Goal: Ask a question: Seek information or help from site administrators or community

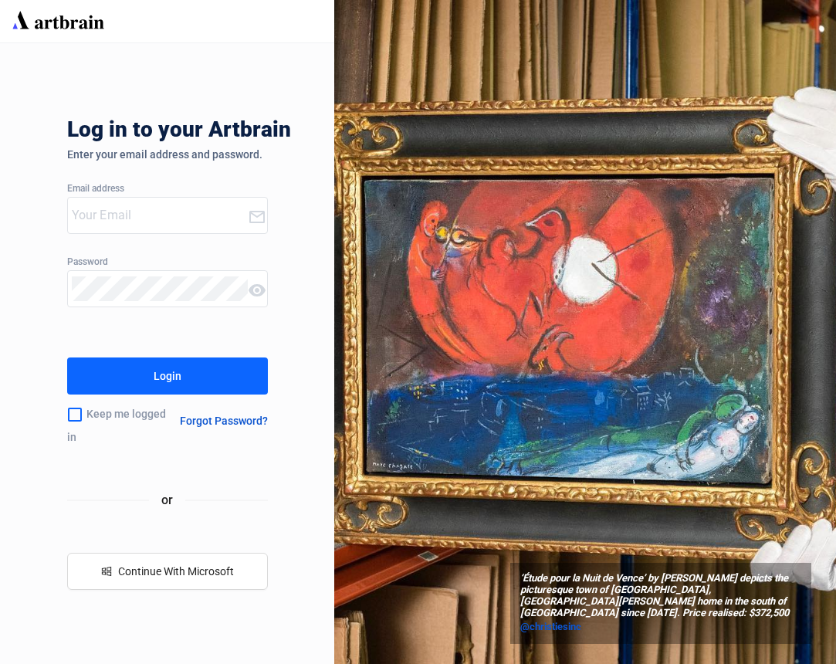
type input "[EMAIL_ADDRESS][PERSON_NAME][DOMAIN_NAME]"
click at [182, 383] on button "Login" at bounding box center [167, 376] width 201 height 37
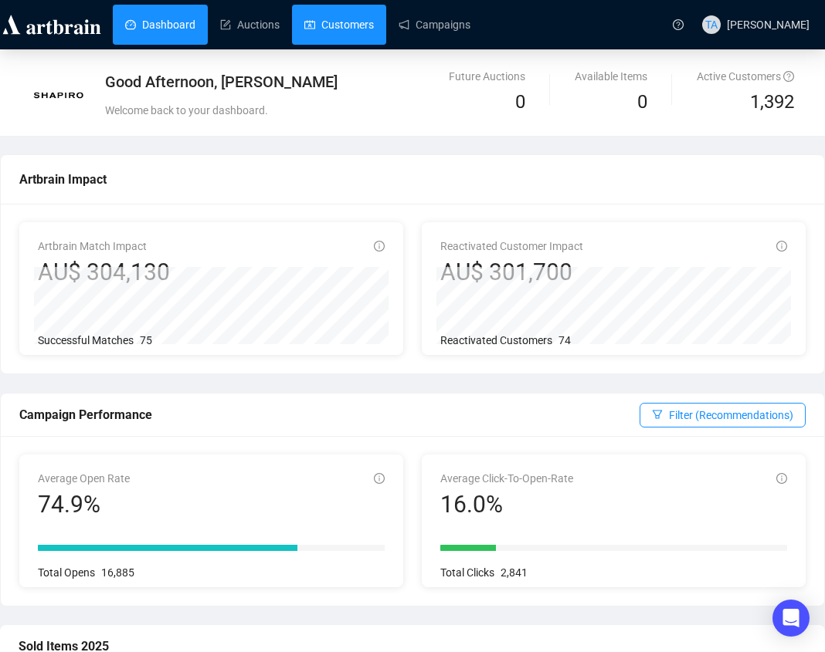
click at [339, 35] on link "Customers" at bounding box center [338, 25] width 69 height 40
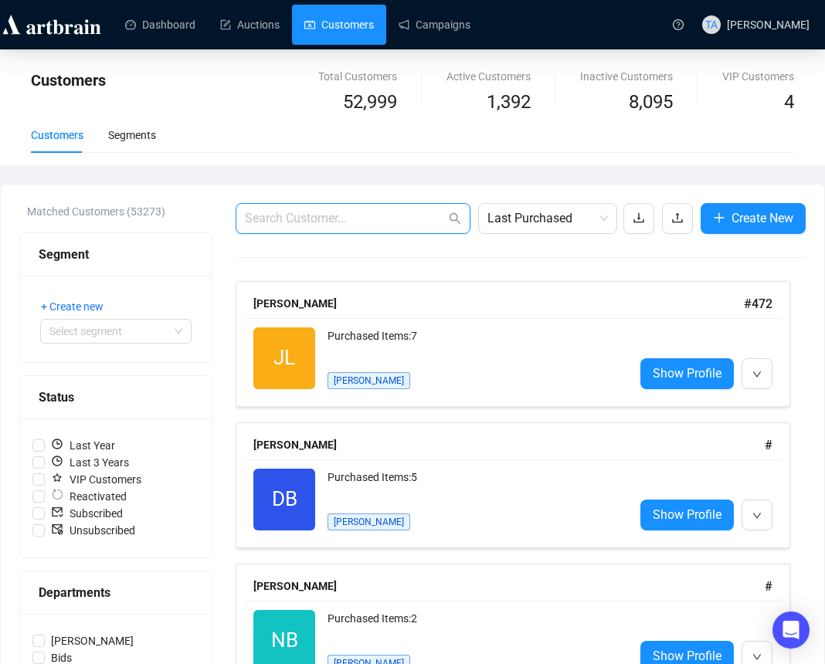
click at [398, 222] on input "text" at bounding box center [345, 218] width 201 height 19
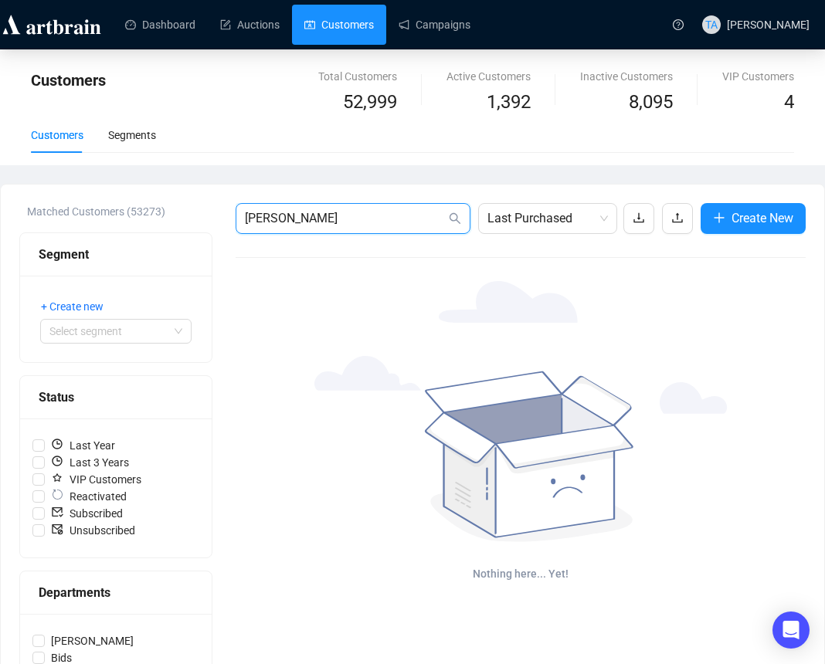
type input "[PERSON_NAME]"
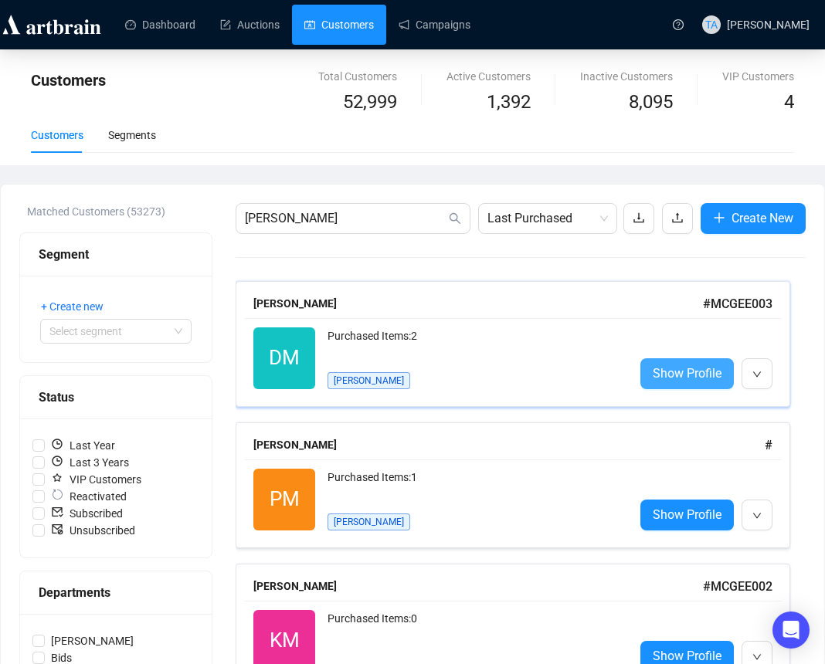
click at [694, 374] on span "Show Profile" at bounding box center [686, 373] width 69 height 19
click at [696, 374] on span "Show Profile" at bounding box center [686, 373] width 69 height 19
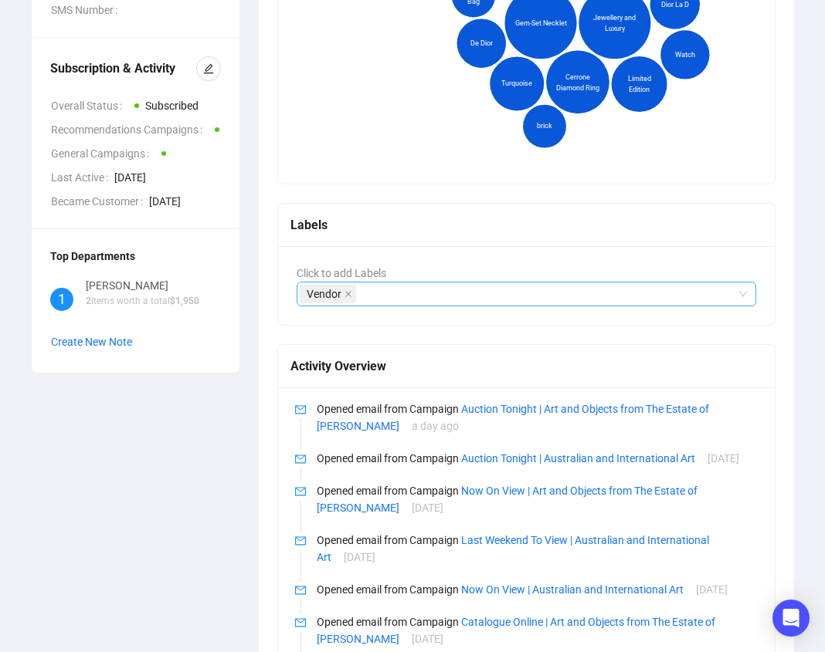
scroll to position [211, 0]
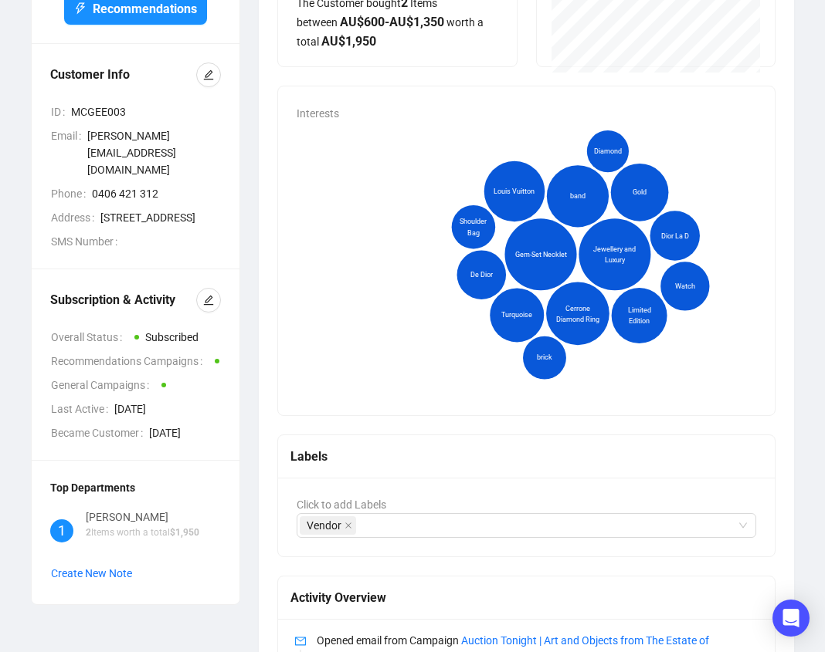
click at [330, 262] on icon "Gem-Set Necklet Jewellery and Luxury Cerrone Diamond Ring band Louis Vuitton Go…" at bounding box center [581, 257] width 568 height 270
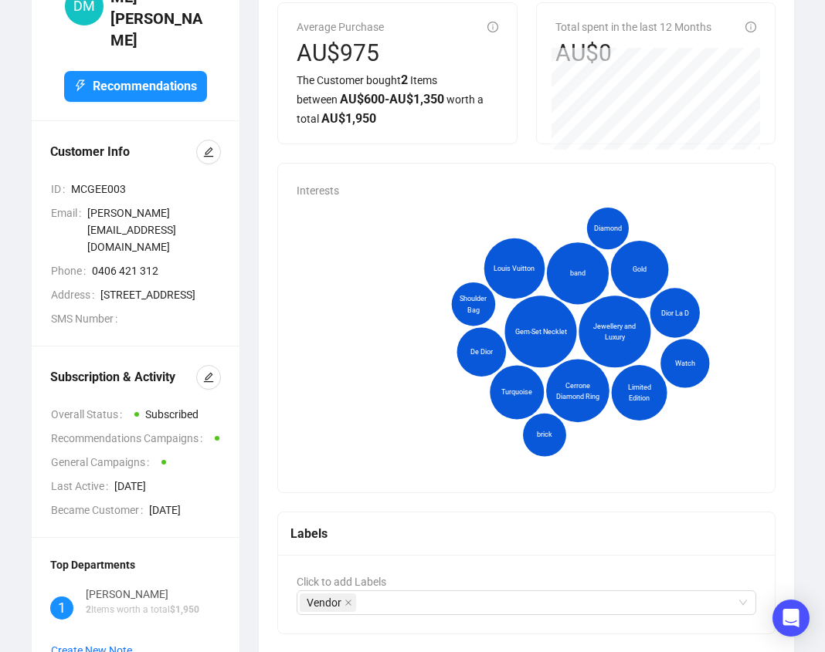
scroll to position [0, 0]
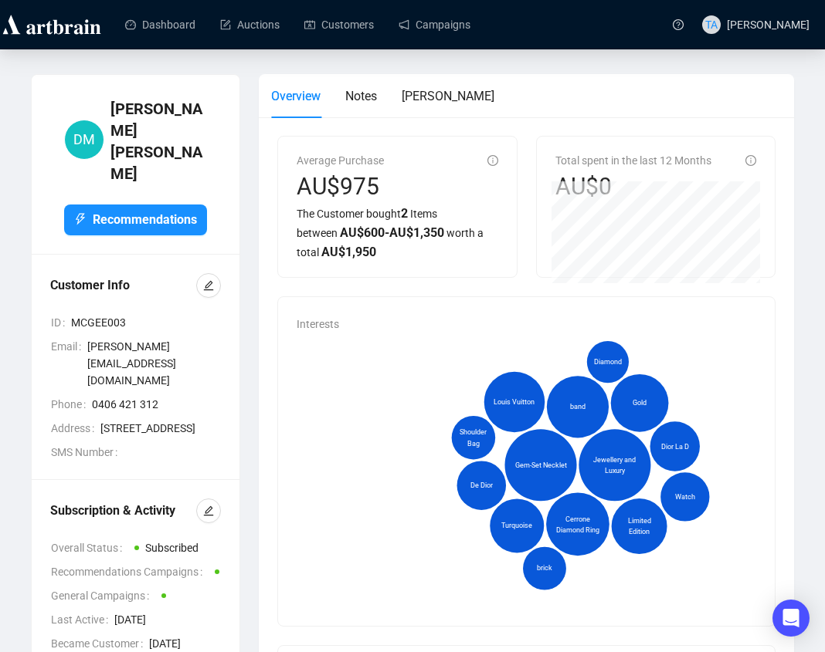
click at [607, 80] on div "Overview Notes [PERSON_NAME]" at bounding box center [526, 96] width 510 height 44
click at [142, 338] on span "[PERSON_NAME][EMAIL_ADDRESS][DOMAIN_NAME]" at bounding box center [154, 363] width 134 height 51
click at [778, 107] on div "Overview Notes [PERSON_NAME]" at bounding box center [526, 96] width 510 height 44
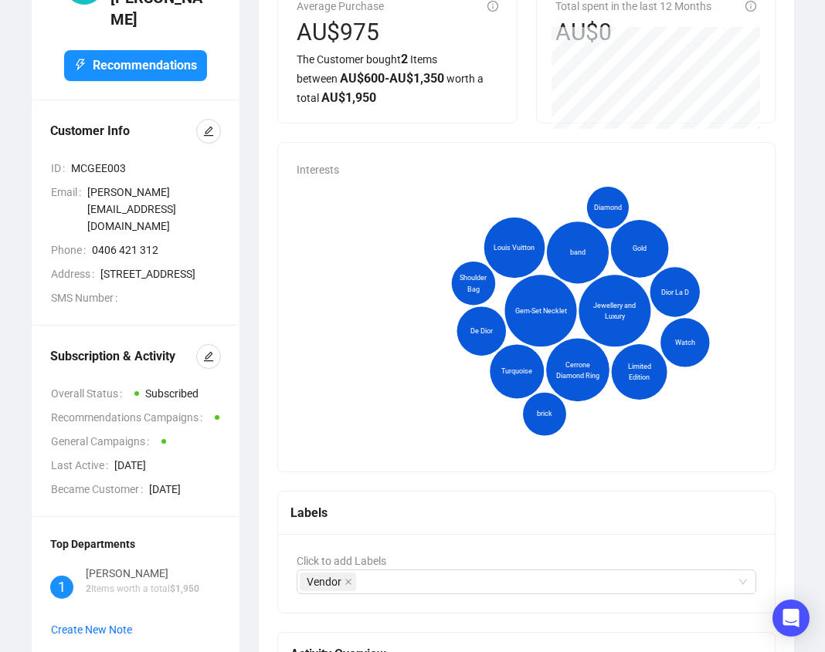
scroll to position [386, 0]
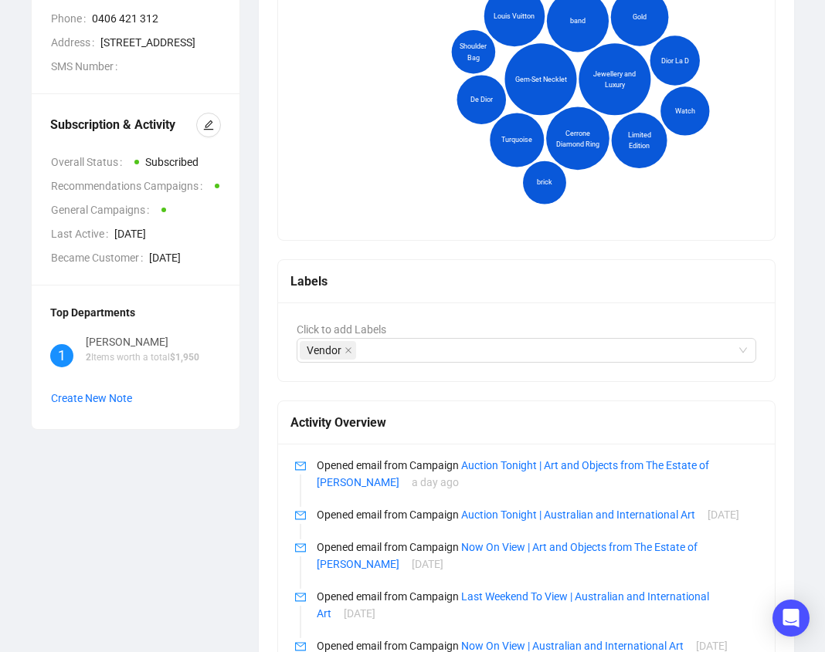
click at [97, 334] on div "[PERSON_NAME]" at bounding box center [143, 342] width 114 height 17
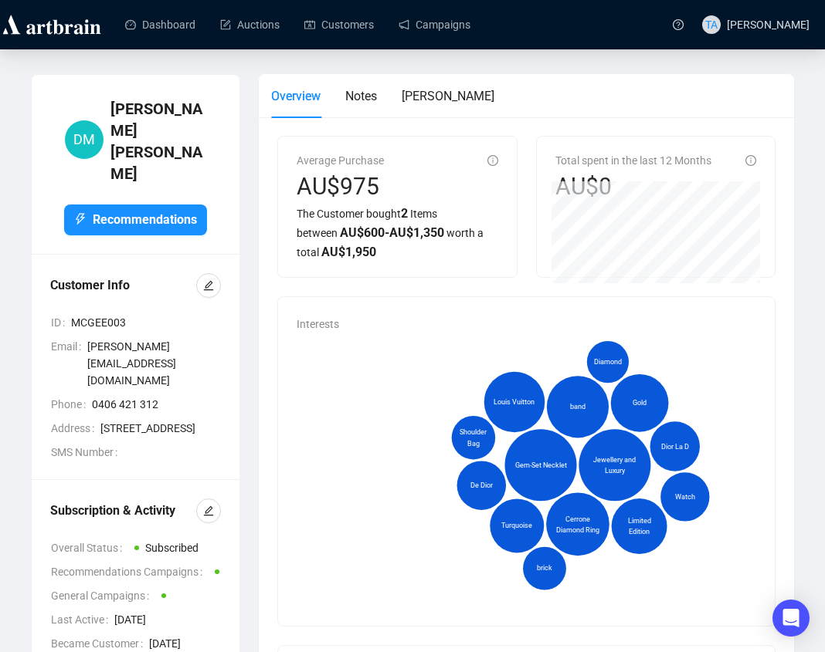
click at [633, 101] on div "Overview Notes [PERSON_NAME]" at bounding box center [526, 96] width 510 height 44
click at [790, 624] on icon "Open Intercom Messenger" at bounding box center [791, 618] width 20 height 20
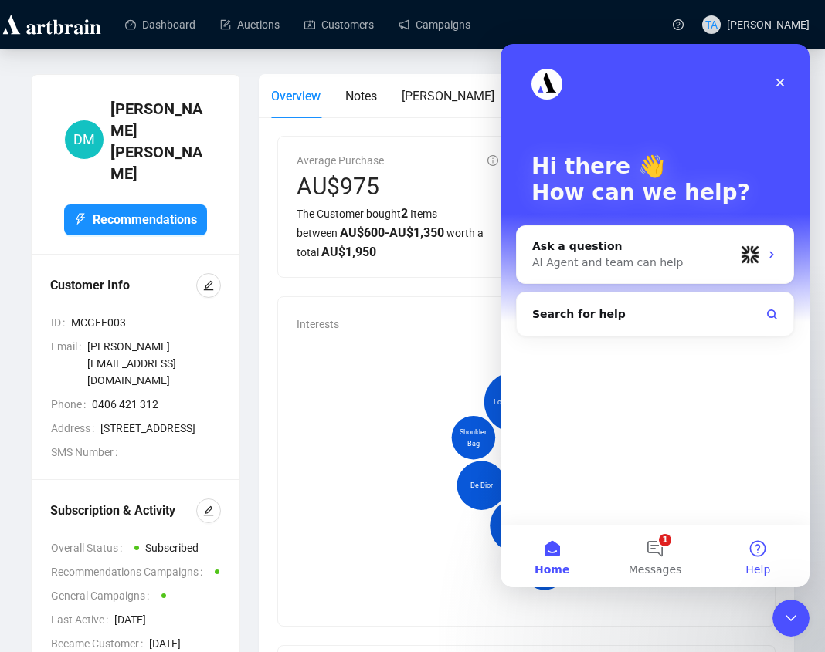
click at [761, 558] on button "Help" at bounding box center [758, 557] width 103 height 62
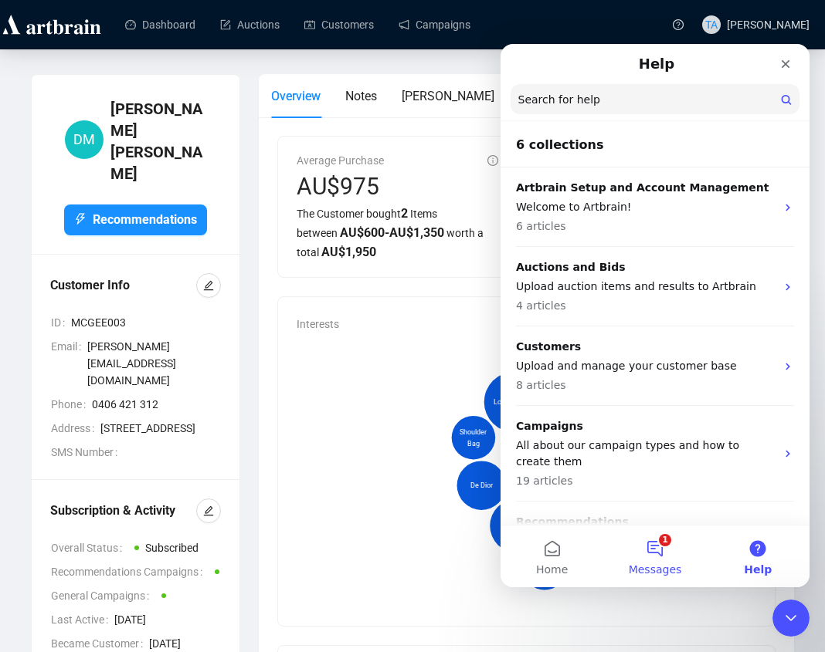
click at [652, 554] on button "1 Messages" at bounding box center [654, 557] width 103 height 62
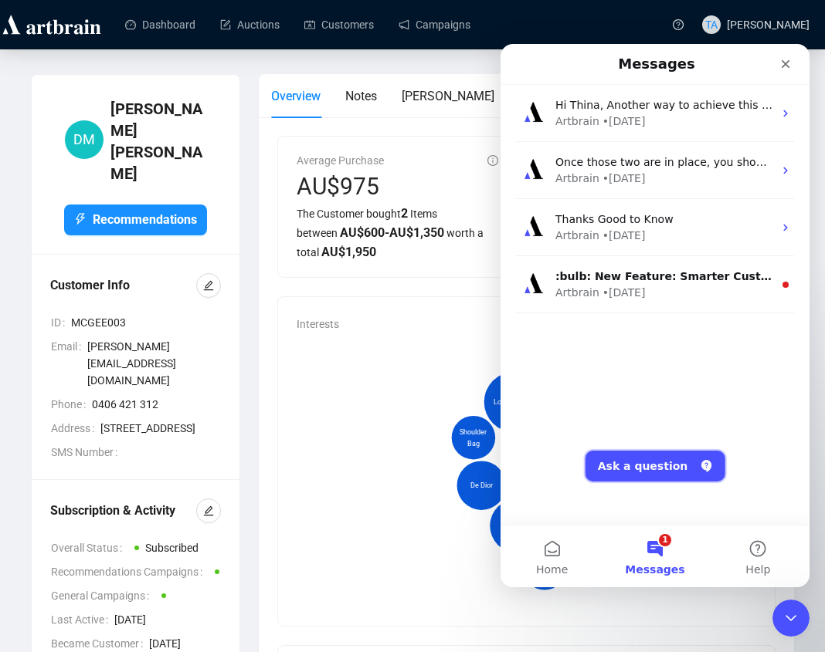
click at [658, 475] on button "Ask a question" at bounding box center [655, 466] width 140 height 31
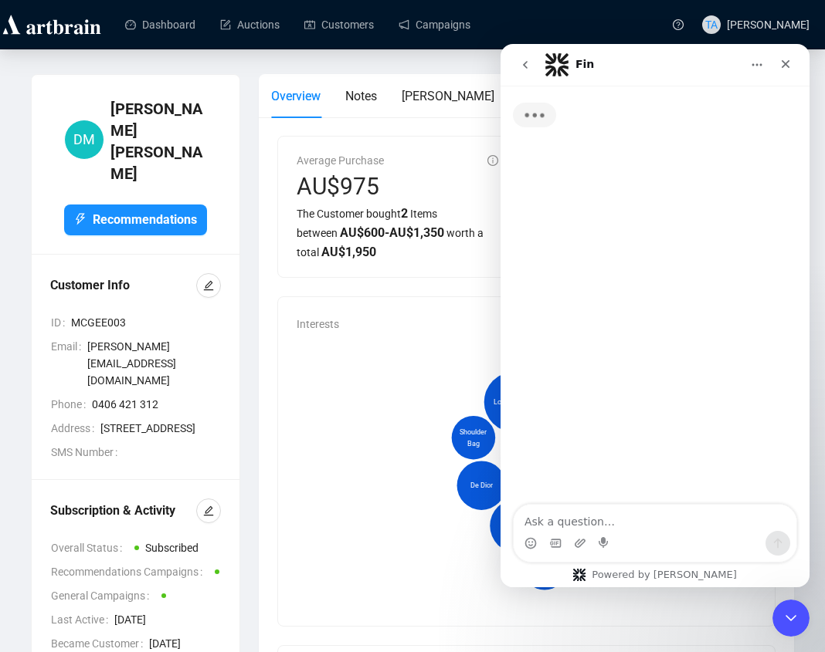
click at [639, 516] on textarea "Ask a question…" at bounding box center [654, 518] width 283 height 26
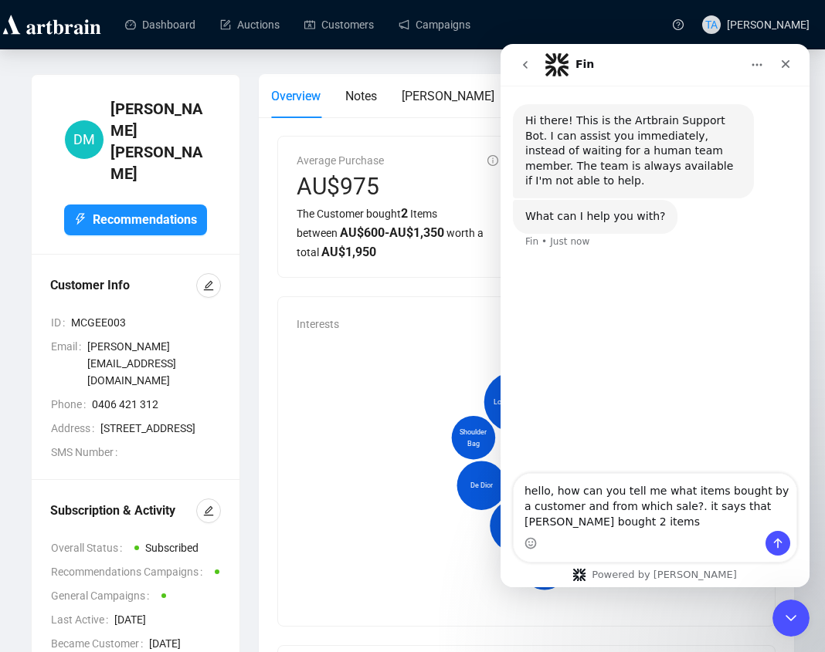
click at [661, 526] on textarea "hello, how can you tell me what items bought by a customer and from which sale?…" at bounding box center [654, 502] width 283 height 57
type textarea "hello, how can you tell me what items bought by a customer and from which sale?…"
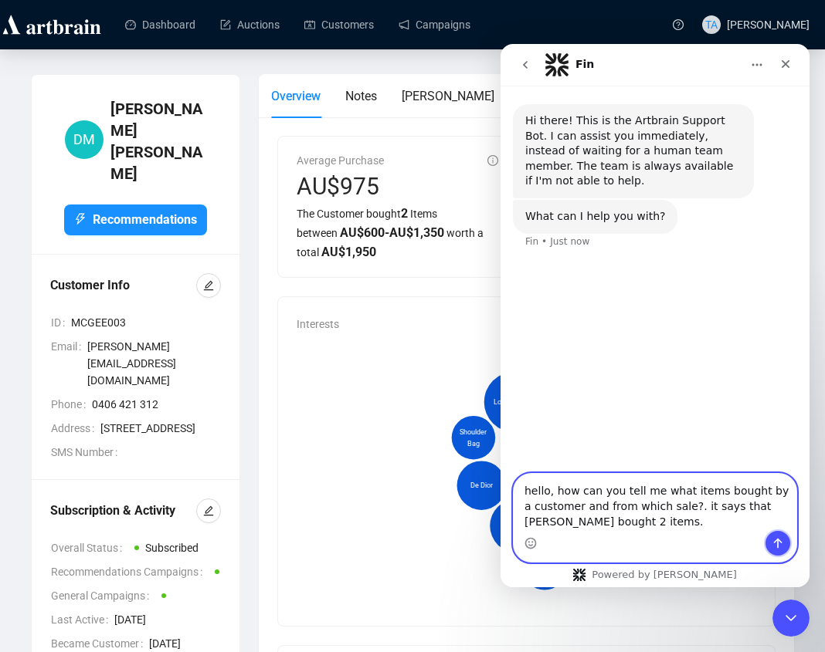
click at [773, 539] on icon "Send a message…" at bounding box center [777, 543] width 12 height 12
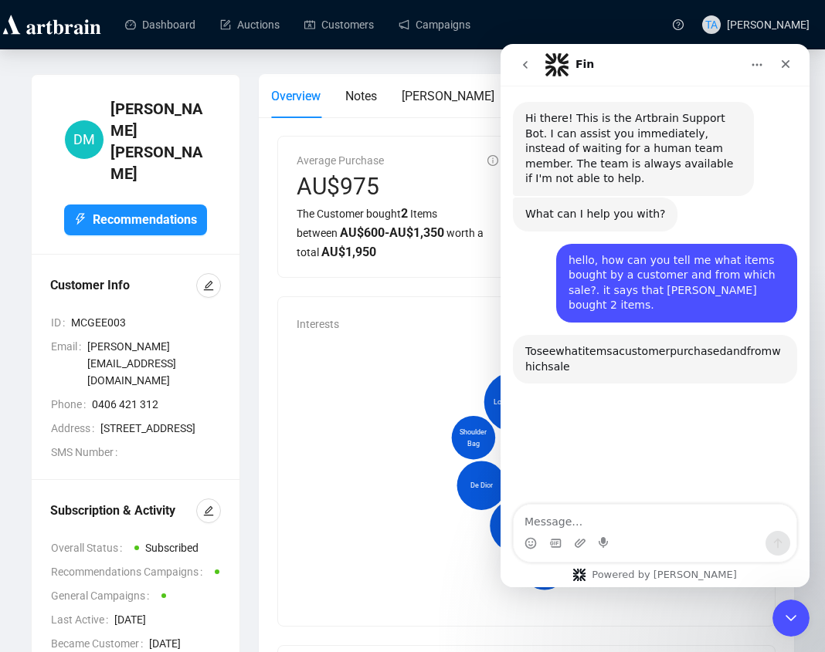
scroll to position [149, 0]
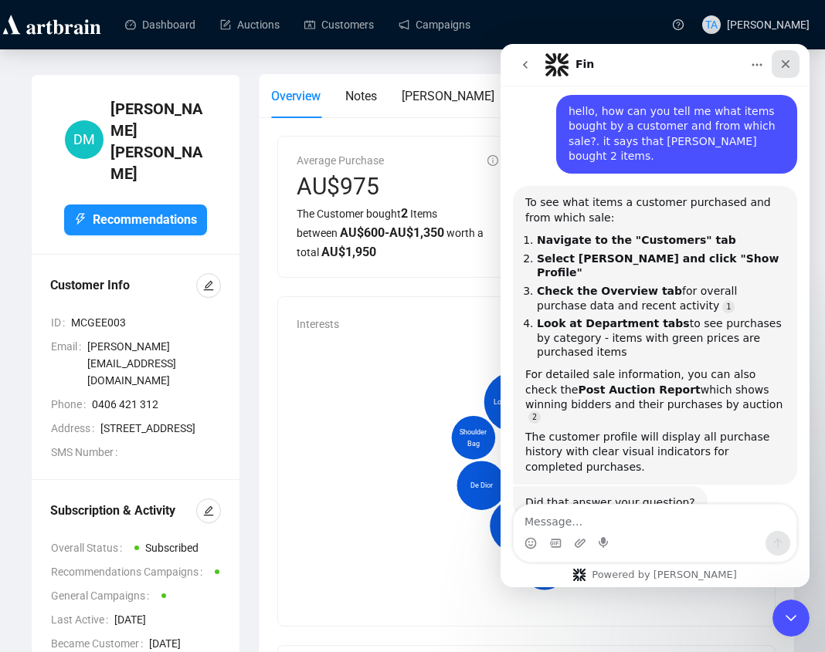
click at [781, 63] on icon "Close" at bounding box center [785, 64] width 12 height 12
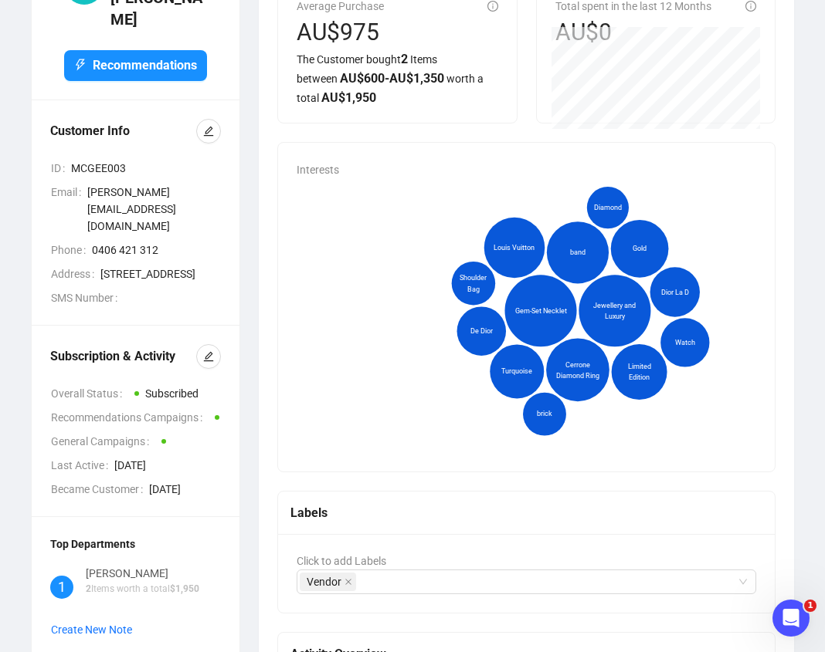
scroll to position [0, 0]
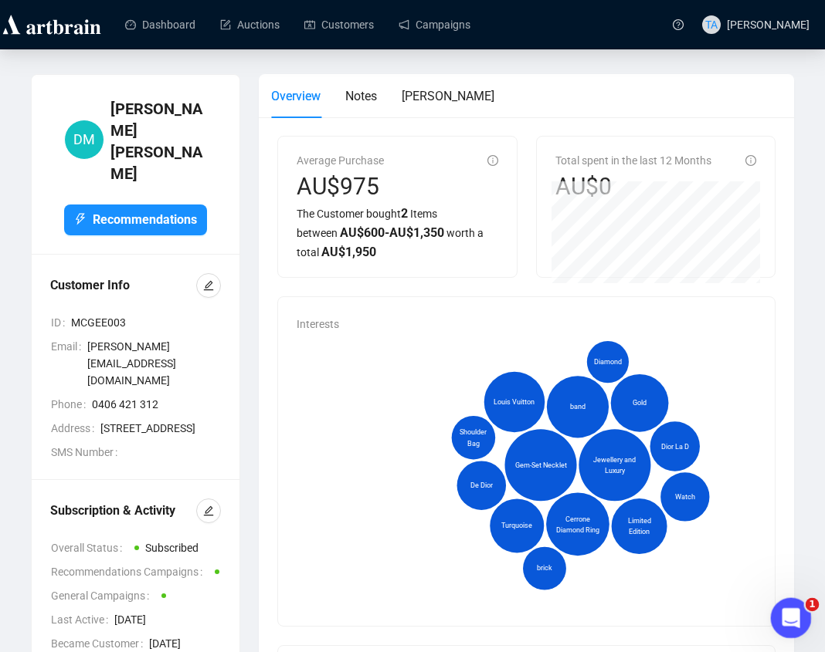
drag, startPoint x: 793, startPoint y: 622, endPoint x: 1600, endPoint y: 1106, distance: 941.4
click at [793, 622] on icon "Open Intercom Messenger" at bounding box center [788, 616] width 25 height 25
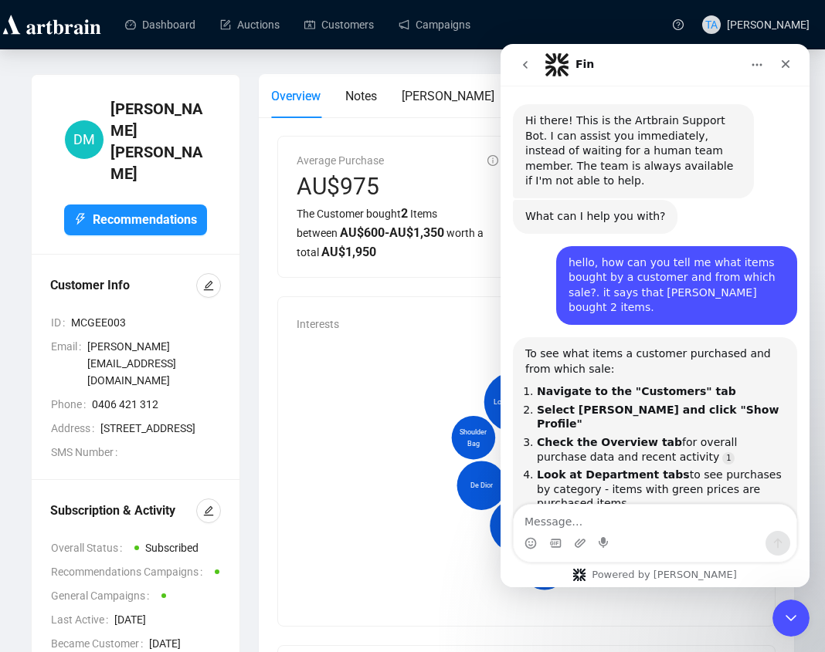
scroll to position [130, 0]
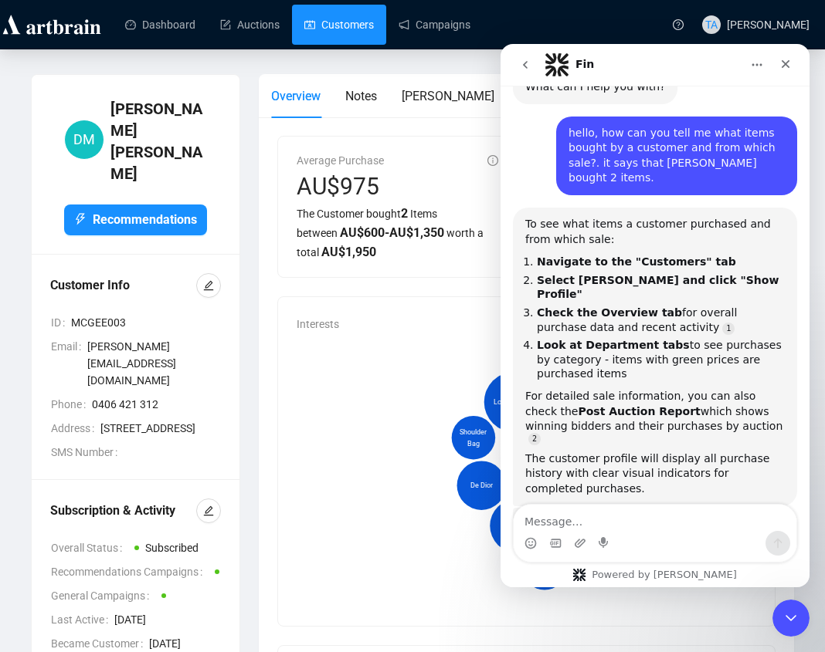
click at [351, 25] on link "Customers" at bounding box center [338, 25] width 69 height 40
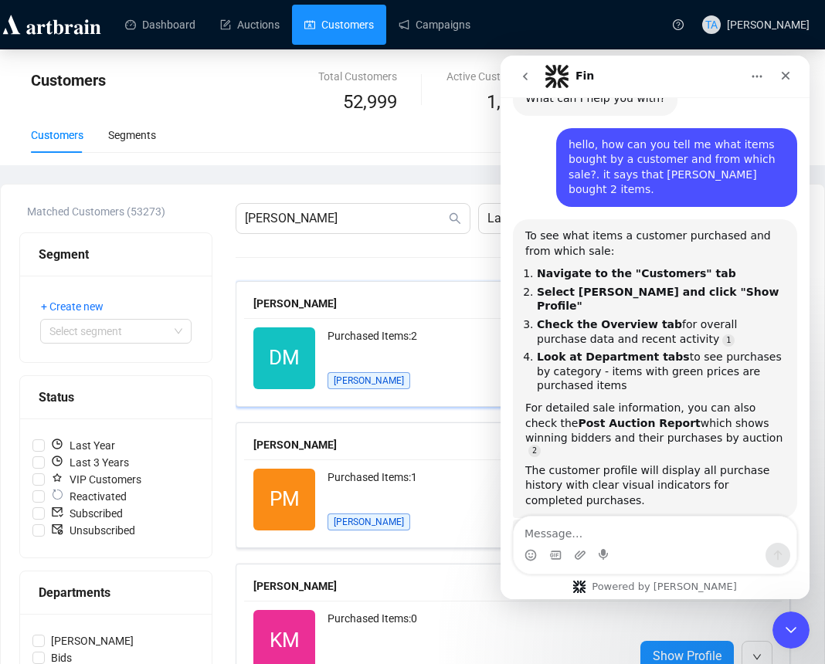
click at [446, 339] on div "Purchased Items: 2" at bounding box center [474, 342] width 294 height 31
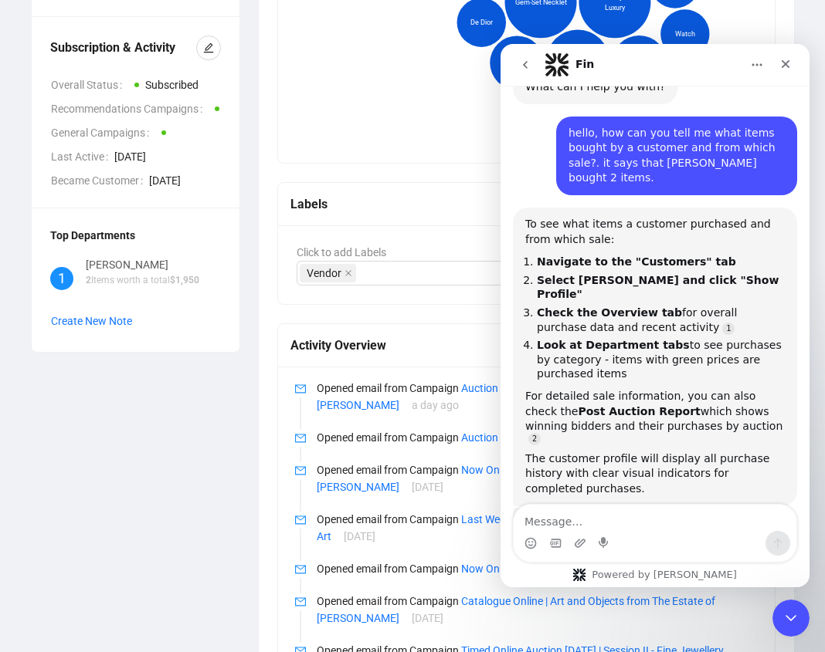
scroll to position [386, 0]
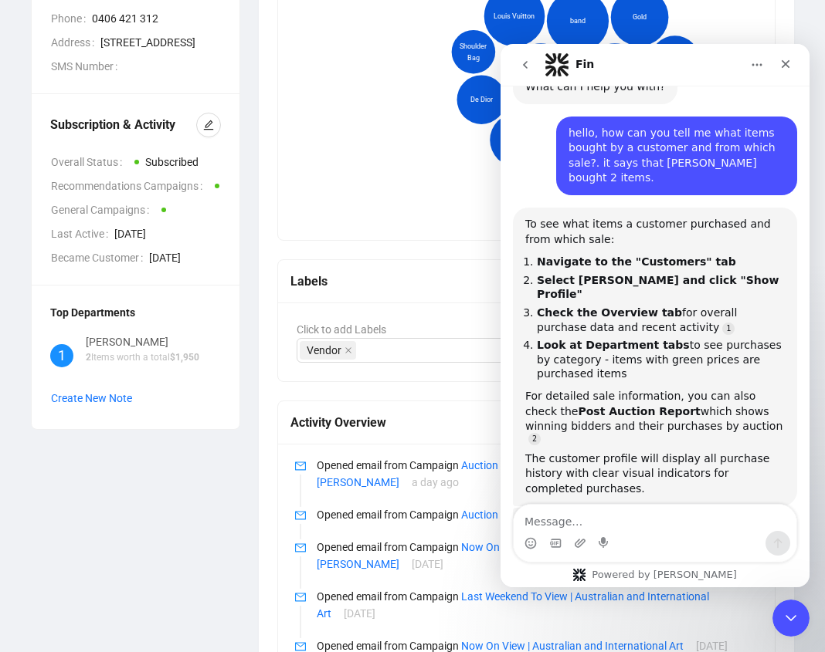
click at [102, 334] on div "[PERSON_NAME]" at bounding box center [143, 342] width 114 height 17
click at [55, 344] on span "1" at bounding box center [61, 355] width 23 height 23
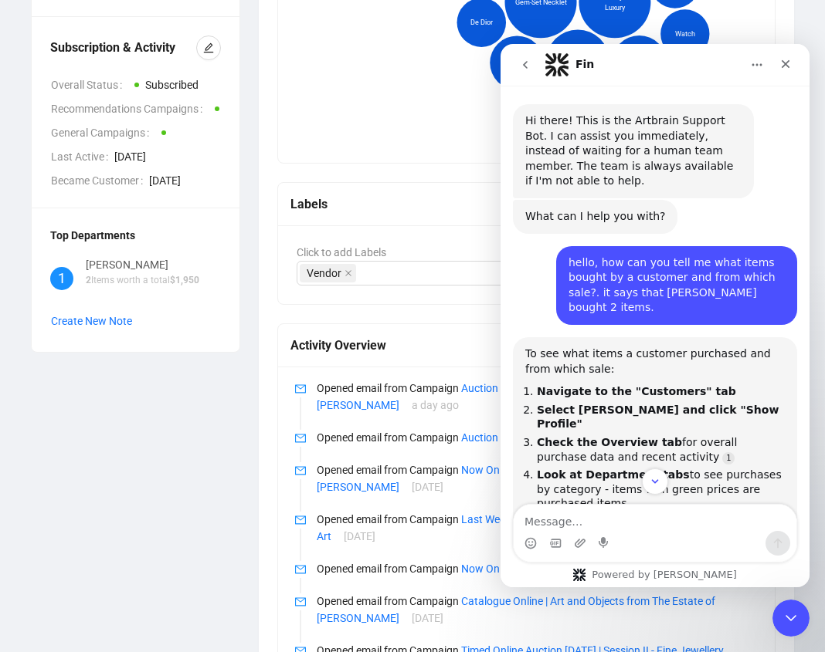
scroll to position [130, 0]
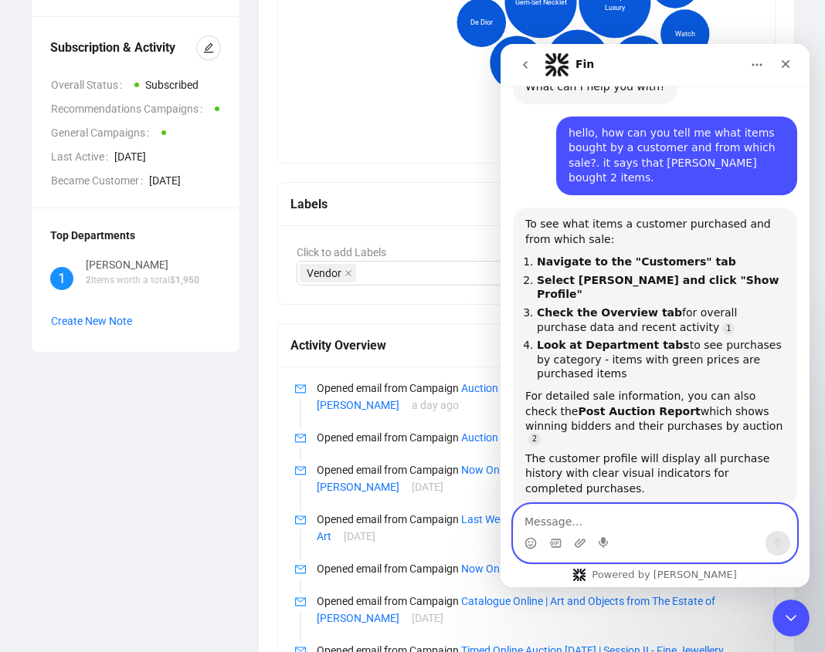
click at [588, 527] on textarea "Message…" at bounding box center [654, 518] width 283 height 26
type textarea "where is the department tabs?"
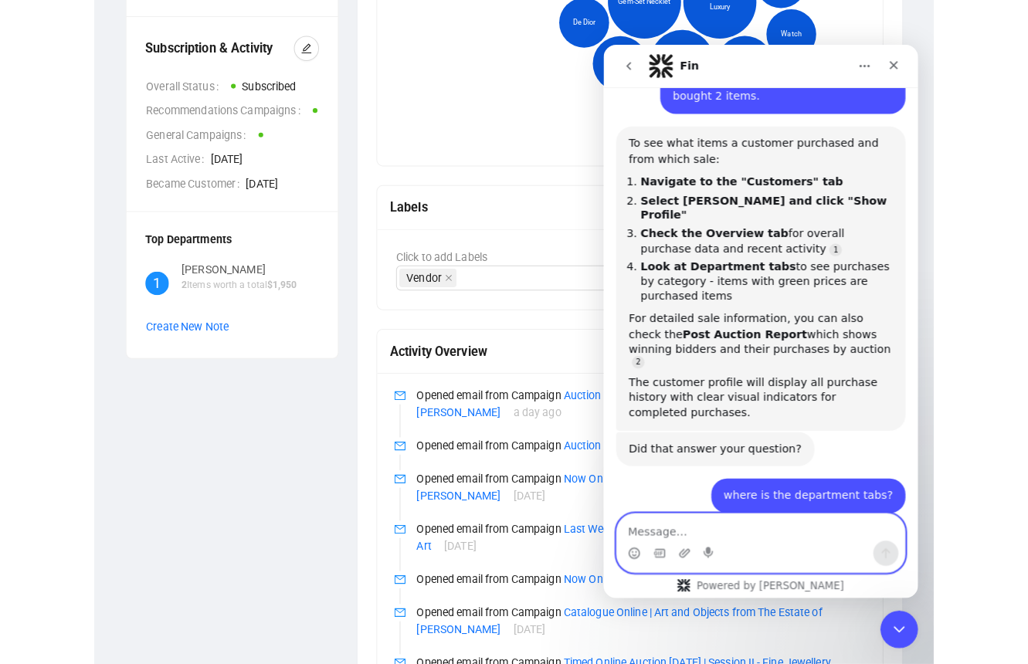
scroll to position [533, 0]
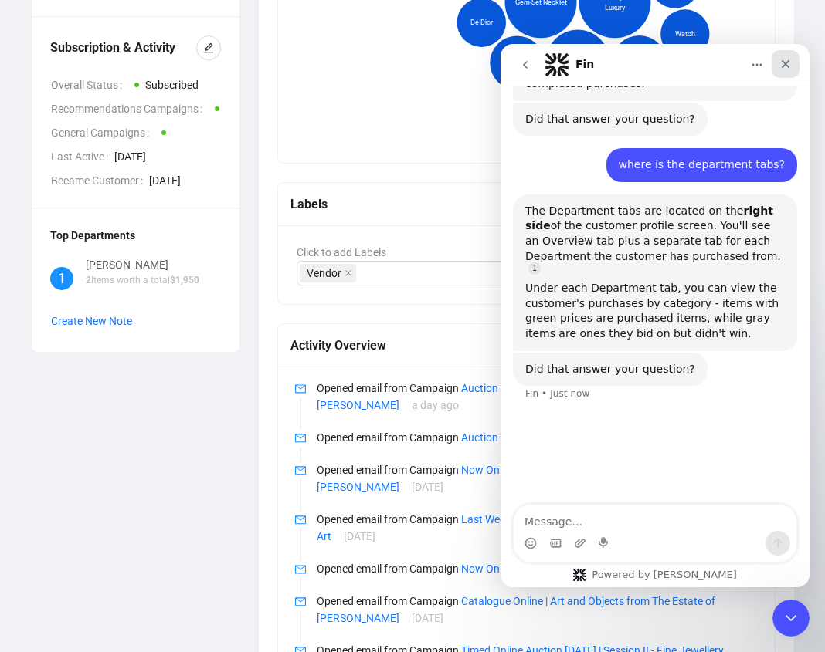
drag, startPoint x: 778, startPoint y: 69, endPoint x: 1279, endPoint y: 113, distance: 503.0
click at [778, 69] on div "Close" at bounding box center [785, 64] width 28 height 28
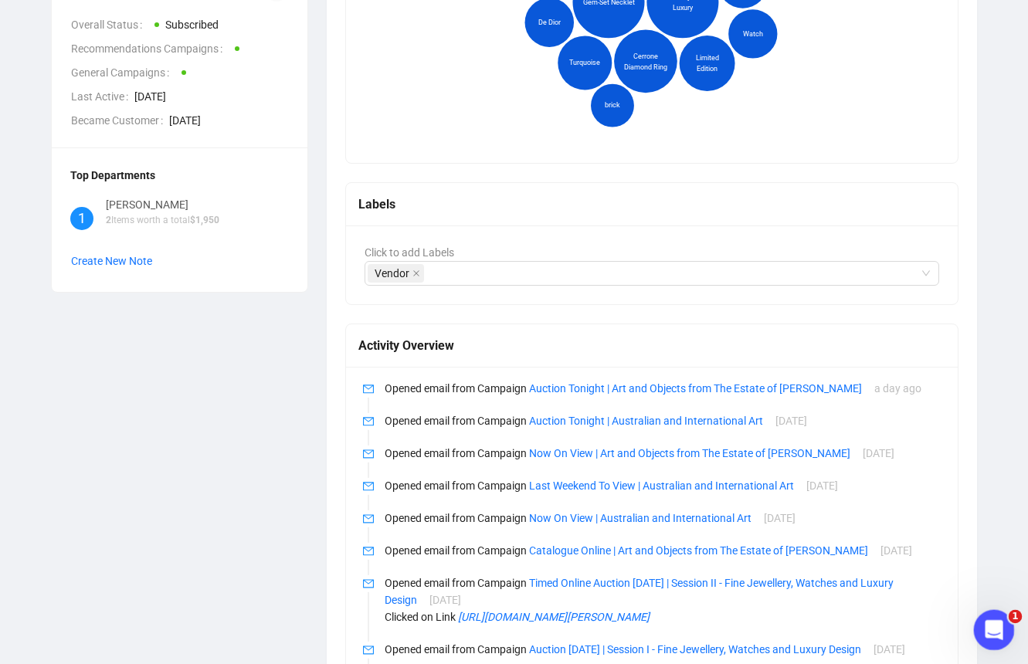
click at [835, 630] on icon "Open Intercom Messenger" at bounding box center [991, 627] width 25 height 25
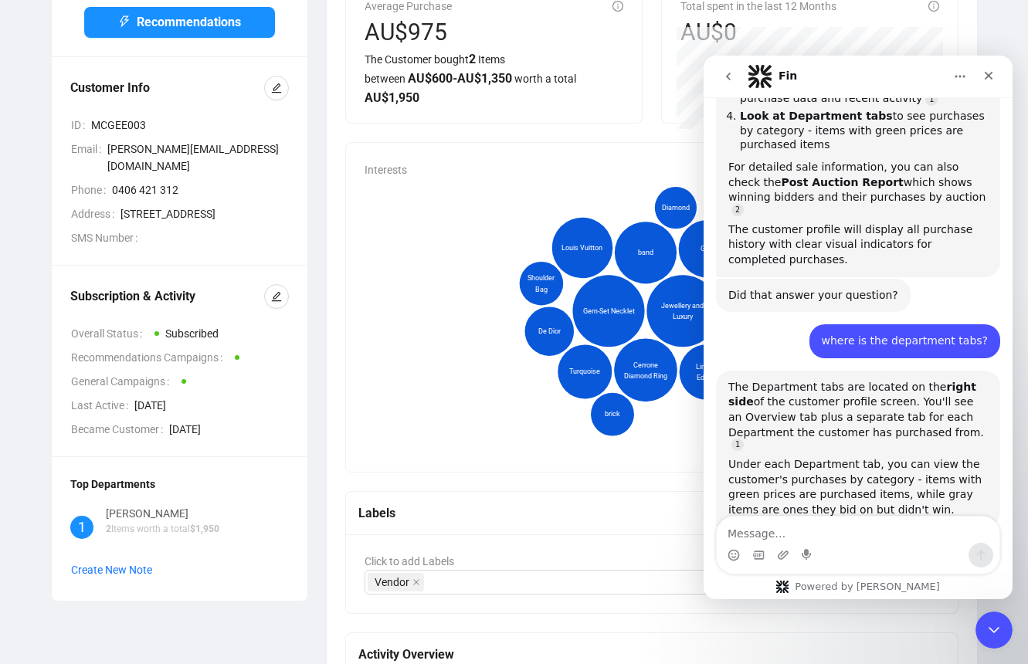
scroll to position [309, 0]
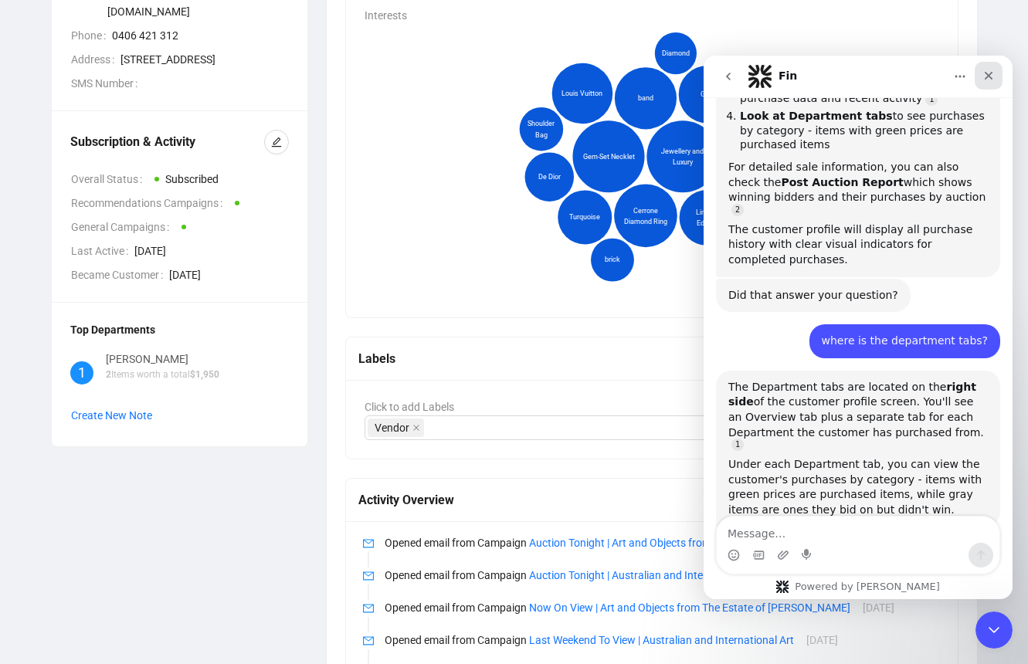
click at [835, 74] on icon "Close" at bounding box center [988, 76] width 8 height 8
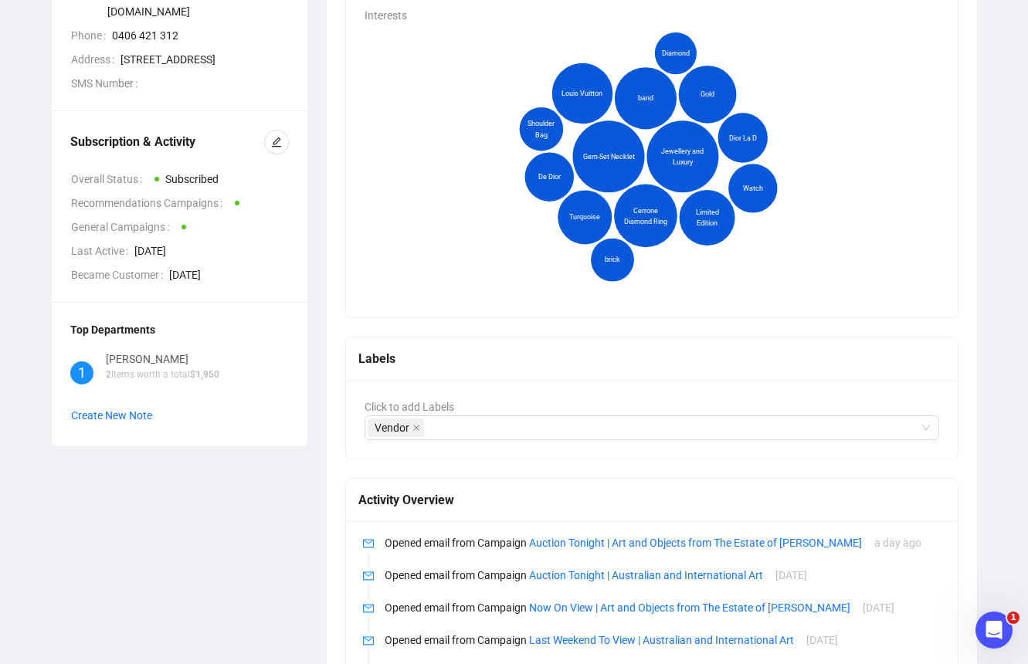
scroll to position [0, 0]
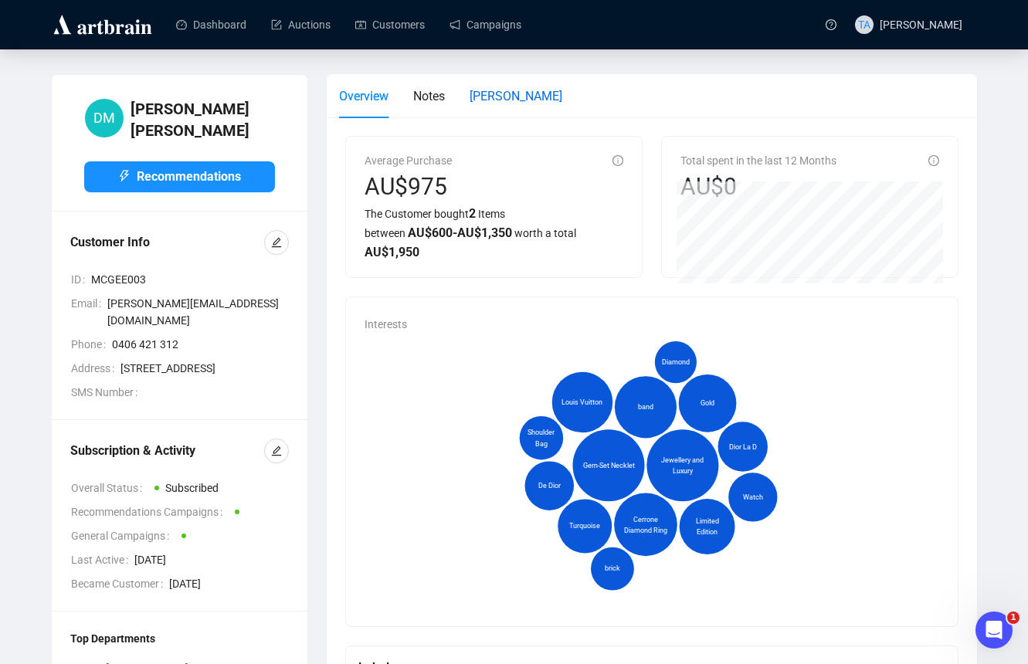
click at [492, 97] on span "[PERSON_NAME]" at bounding box center [515, 96] width 93 height 15
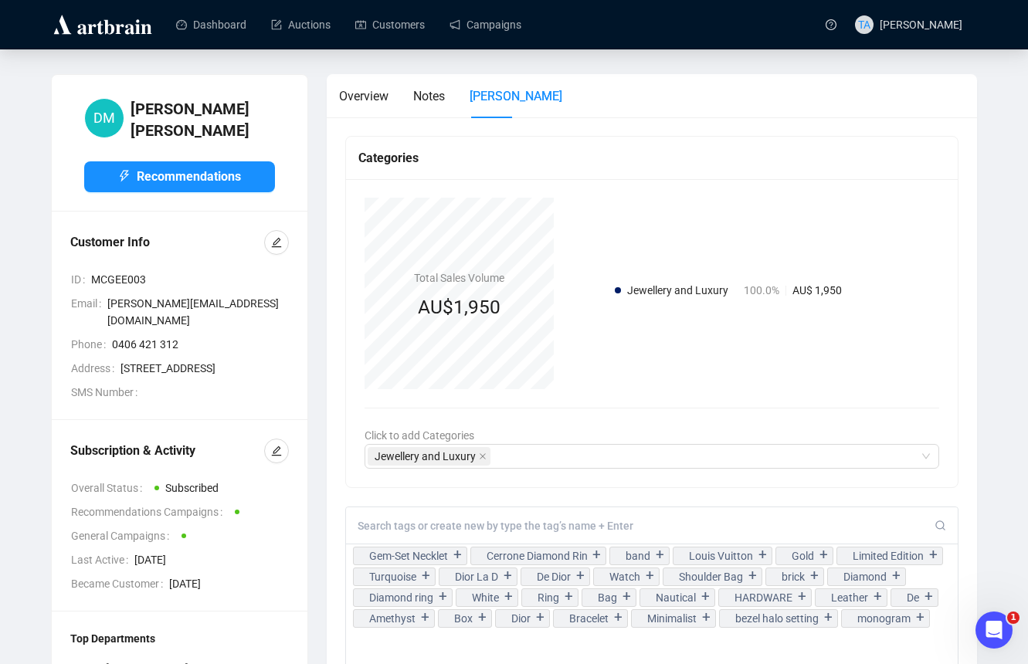
click at [416, 276] on h4 "Total Sales Volume" at bounding box center [459, 277] width 90 height 17
click at [696, 290] on span "Jewellery and Luxury" at bounding box center [677, 290] width 101 height 12
click at [668, 295] on span "Jewellery and Luxury" at bounding box center [677, 290] width 101 height 12
click at [692, 290] on span "Jewellery and Luxury" at bounding box center [677, 290] width 101 height 12
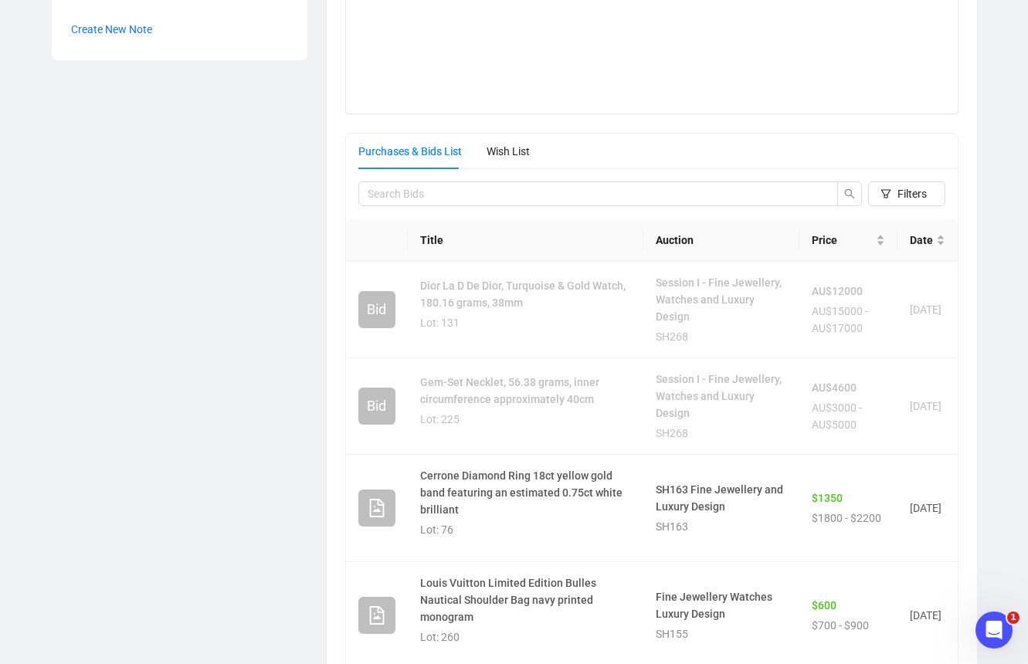
scroll to position [835, 0]
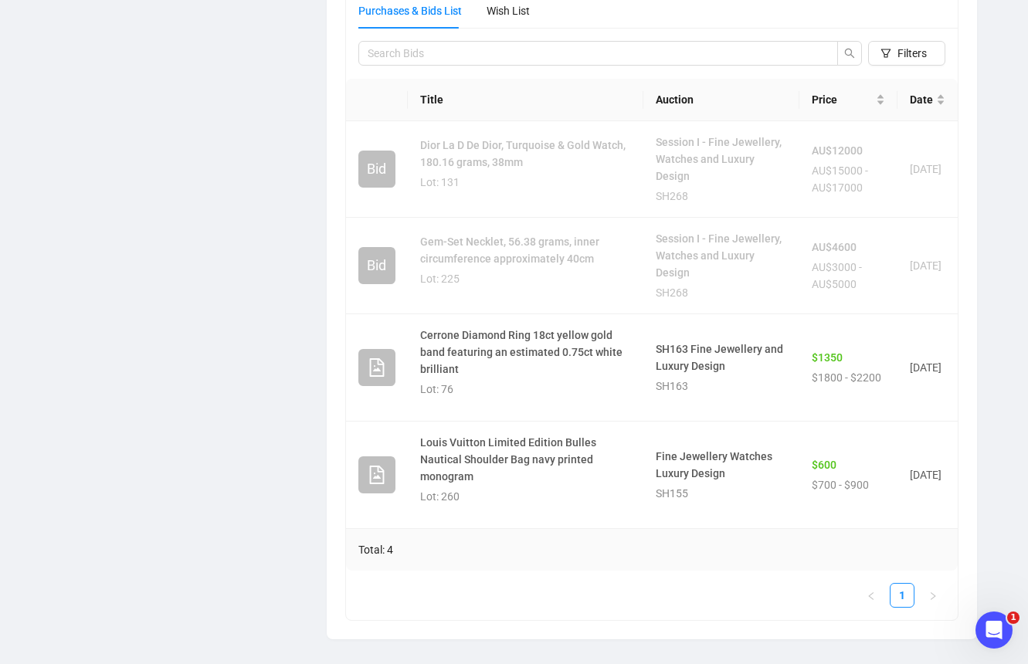
click at [835, 614] on div "Title Auction Price Date Bid Dior La D De Dior, Turquoise & Gold Watch, 180.16 …" at bounding box center [652, 349] width 612 height 541
click at [432, 336] on link "Cerrone Diamond Ring 18ct yellow gold band featuring an estimated 0.75ct white …" at bounding box center [521, 352] width 202 height 46
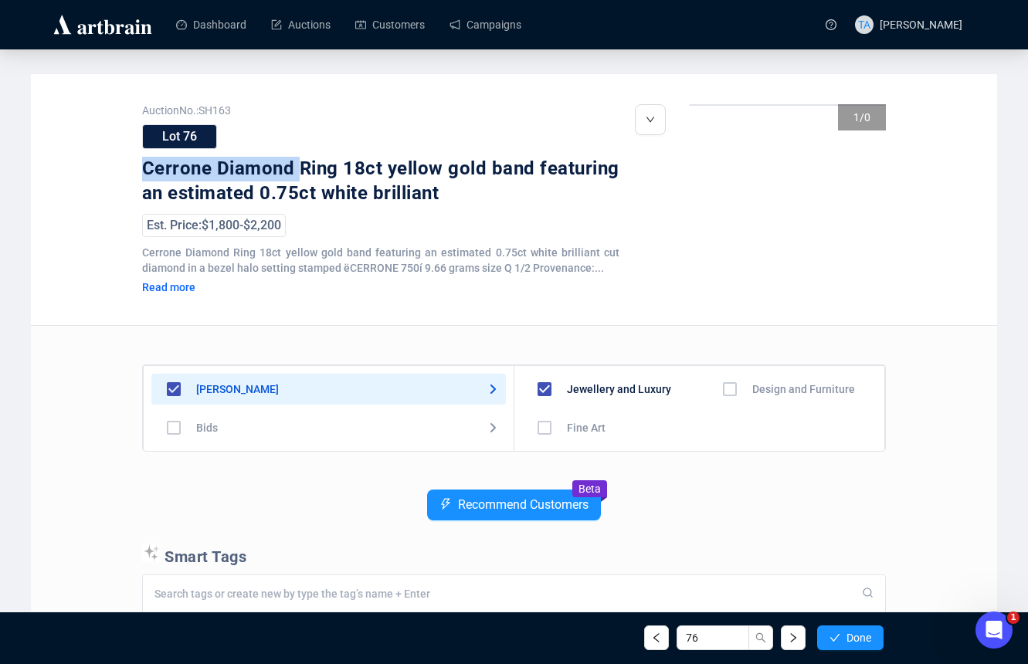
drag, startPoint x: 143, startPoint y: 173, endPoint x: 300, endPoint y: 175, distance: 156.8
click at [300, 175] on div "Cerrone Diamond Ring 18ct yellow gold band featuring an estimated 0.75ct white …" at bounding box center [380, 181] width 477 height 49
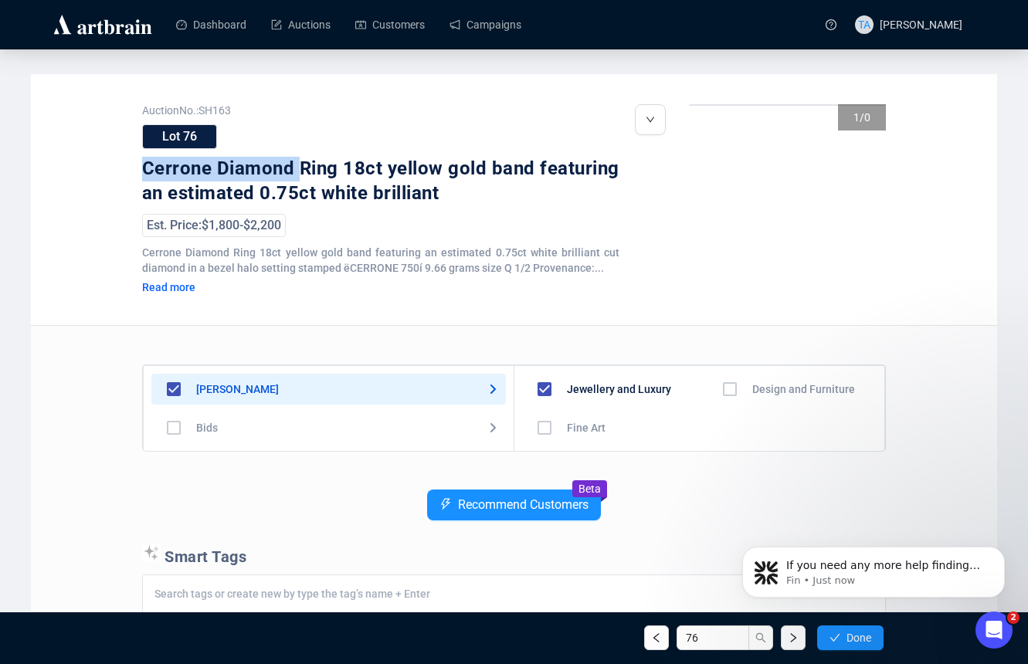
scroll to position [466, 0]
copy div "Cerrone Diamond"
click at [835, 252] on div "Auction No.: SH163 Lot 76 Cerrone Diamond Ring 18ct yellow gold band featuring …" at bounding box center [514, 200] width 966 height 252
click at [835, 392] on main "Auction No.: SH163 Lot 76 Cerrone Diamond Ring 18ct yellow gold band featuring …" at bounding box center [514, 533] width 1028 height 968
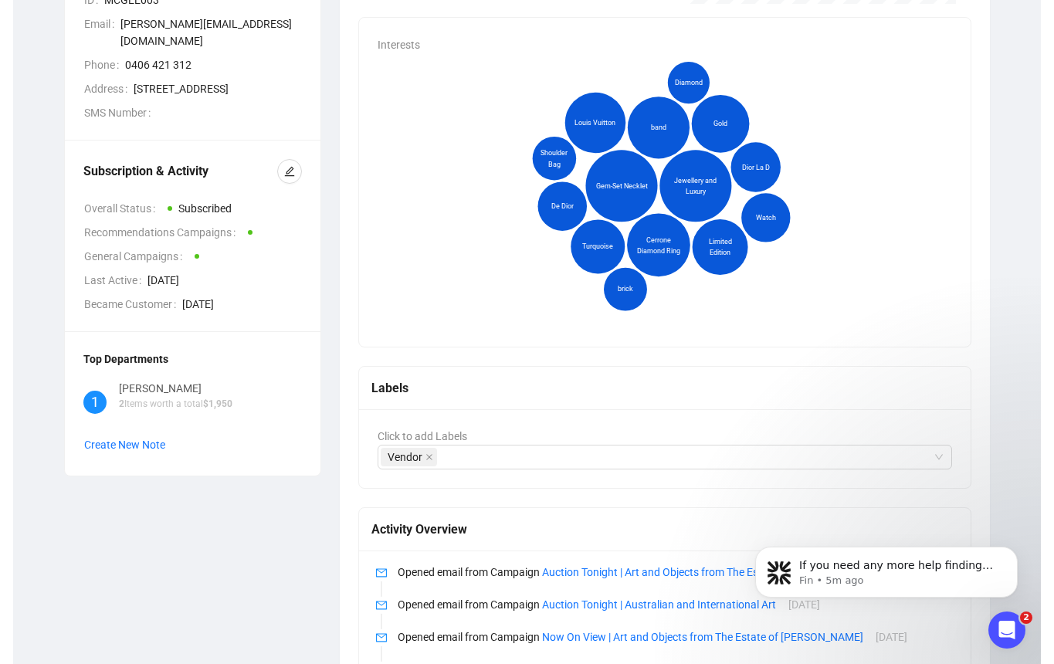
scroll to position [48, 0]
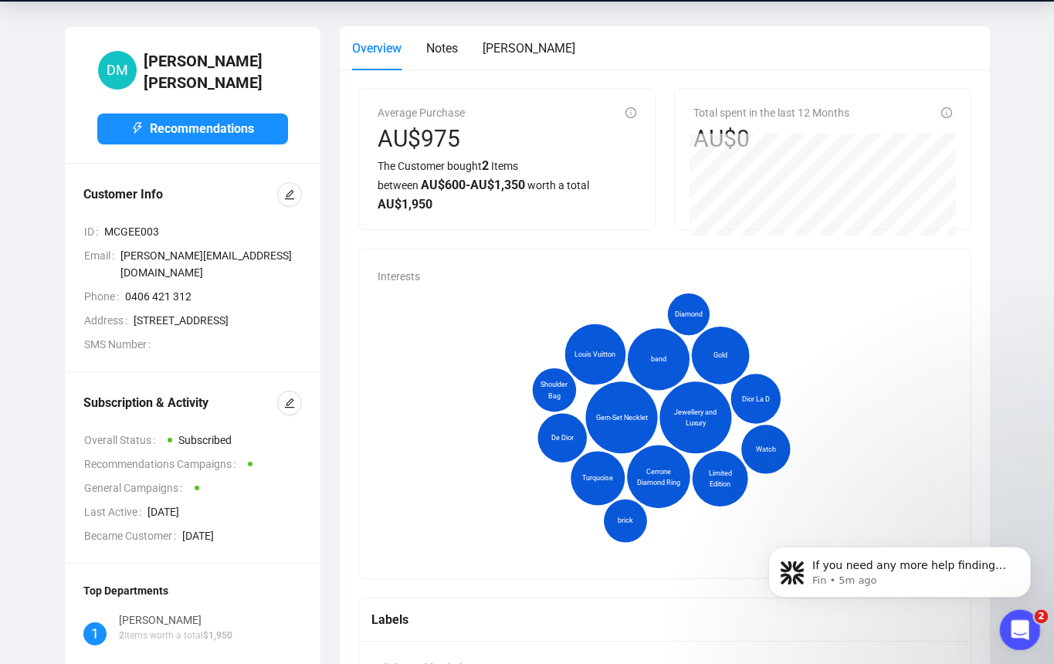
click at [835, 633] on icon "Open Intercom Messenger" at bounding box center [1017, 627] width 25 height 25
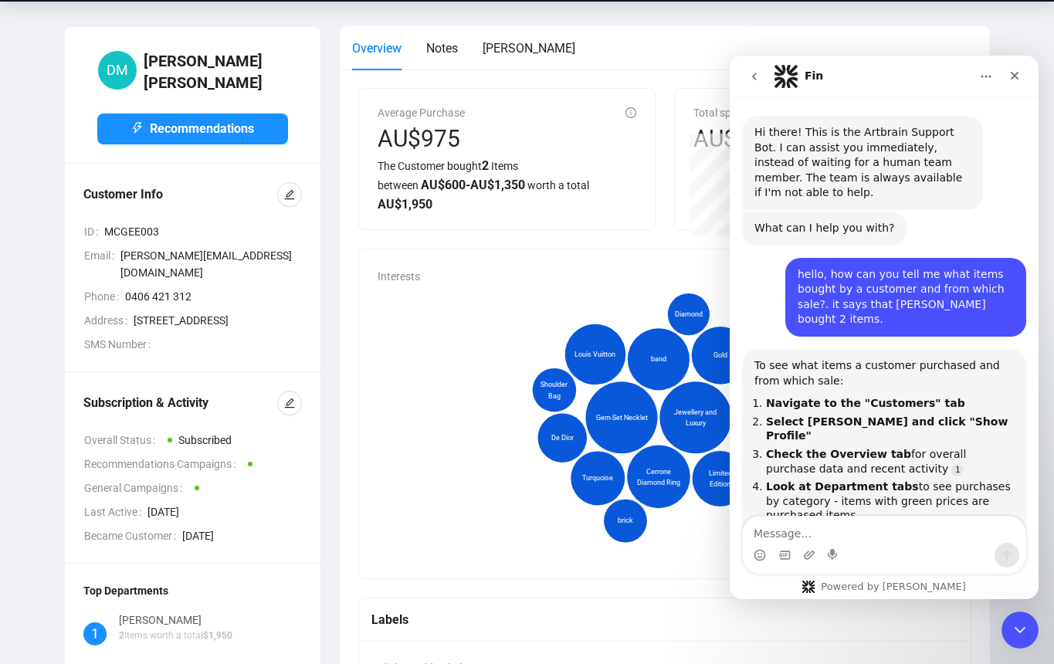
scroll to position [2, 0]
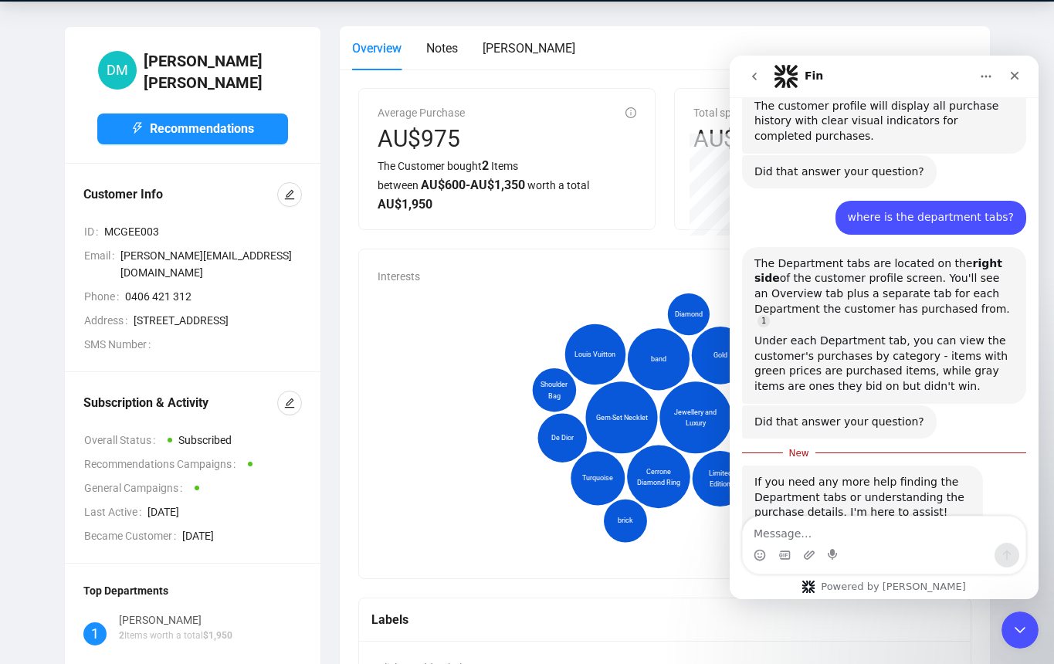
click at [605, 202] on div "The Customer bought 2 Items between AU$ 600 - AU$ 1,350 worth a total AU$ 1,950" at bounding box center [507, 185] width 259 height 58
click at [507, 46] on span "[PERSON_NAME]" at bounding box center [529, 48] width 93 height 15
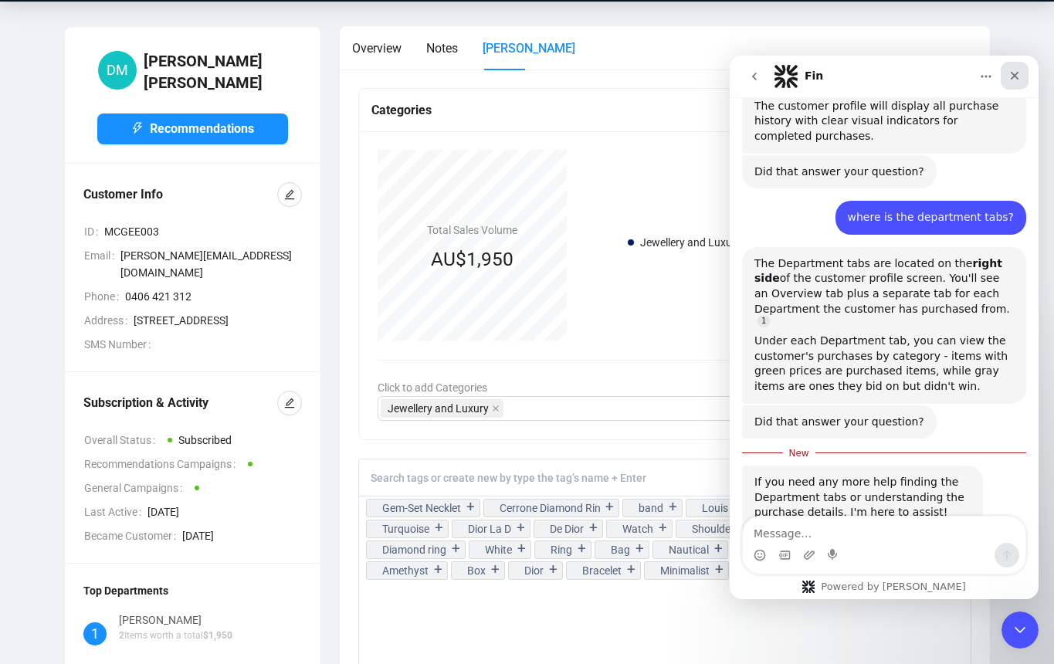
click at [835, 78] on icon "Close" at bounding box center [1014, 75] width 12 height 12
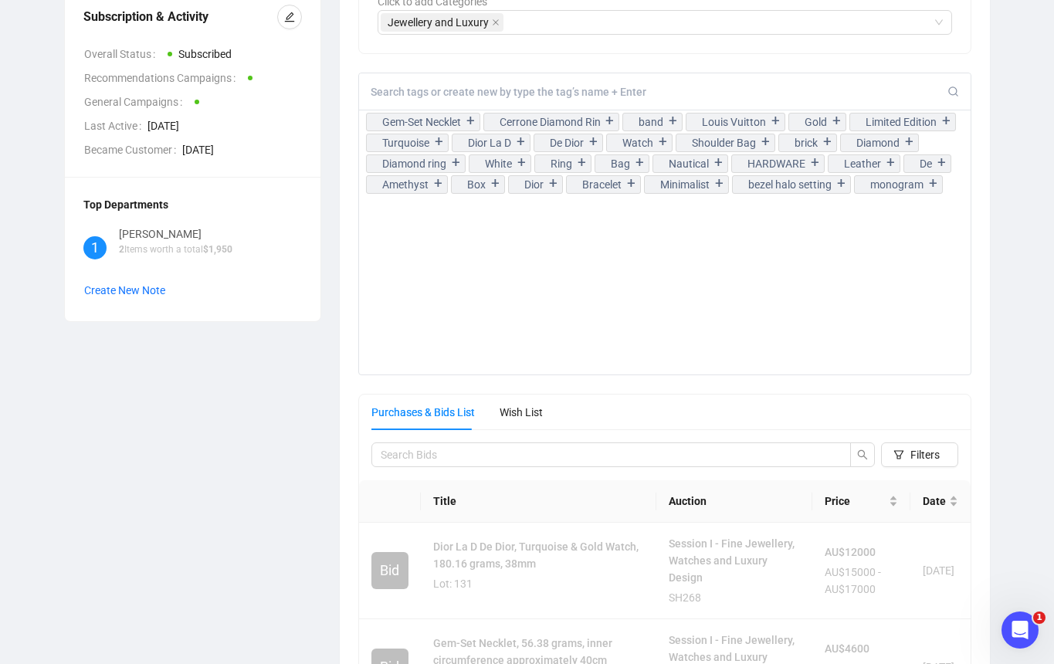
scroll to position [0, 0]
